Goal: Check status: Check status

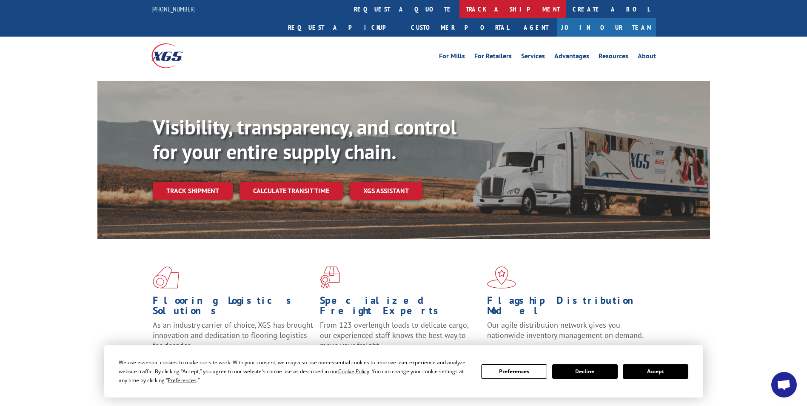
click at [459, 11] on link "track a shipment" at bounding box center [512, 9] width 107 height 18
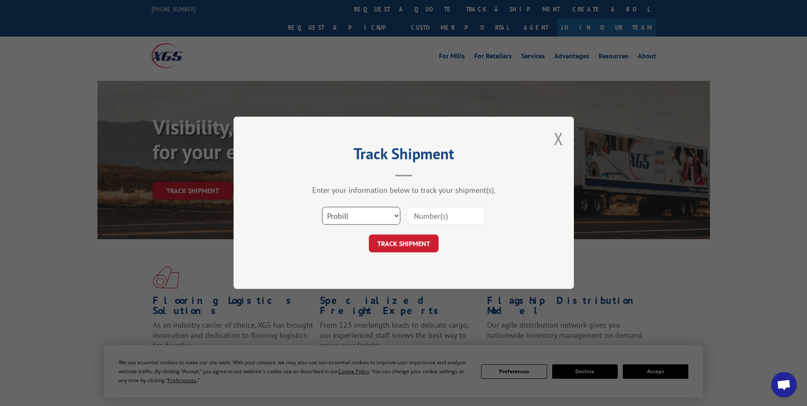
click at [397, 215] on select "Select category... Probill BOL PO" at bounding box center [361, 216] width 78 height 18
select select "bol"
click at [322, 207] on select "Select category... Probill BOL PO" at bounding box center [361, 216] width 78 height 18
click at [426, 214] on input at bounding box center [446, 216] width 78 height 18
type input "3376192"
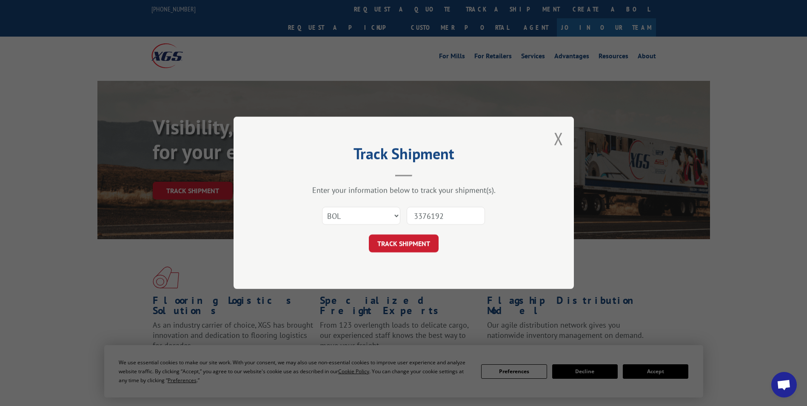
click at [411, 246] on button "TRACK SHIPMENT" at bounding box center [404, 244] width 70 height 18
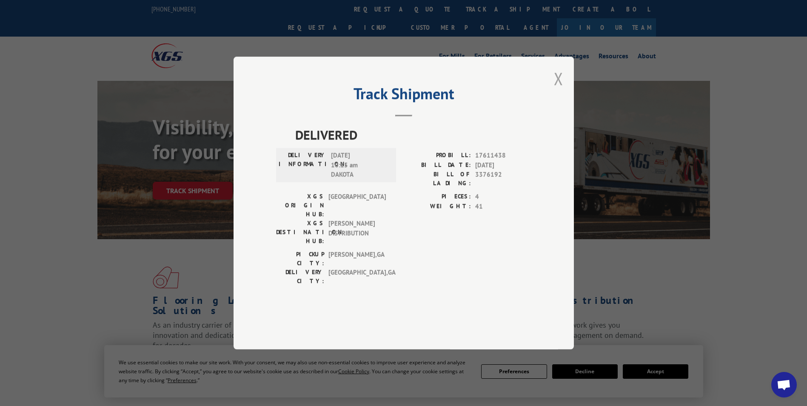
click at [558, 90] on button "Close modal" at bounding box center [558, 78] width 9 height 23
